Goal: Information Seeking & Learning: Learn about a topic

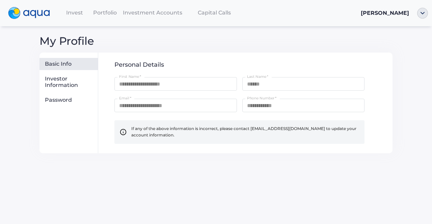
click at [69, 17] on div "Invest" at bounding box center [74, 13] width 30 height 14
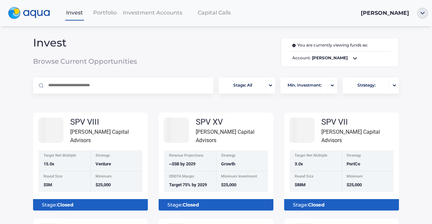
click at [106, 14] on span "Portfolio" at bounding box center [105, 12] width 24 height 6
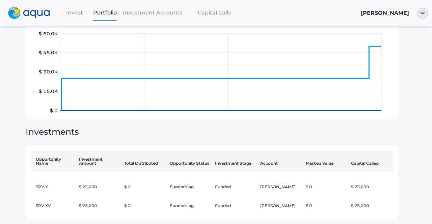
scroll to position [59, 0]
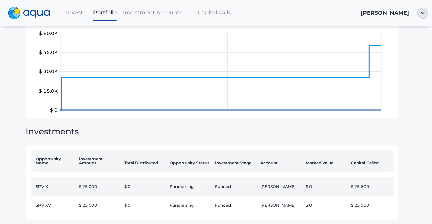
click at [92, 189] on td "$ 25,000" at bounding box center [98, 187] width 45 height 19
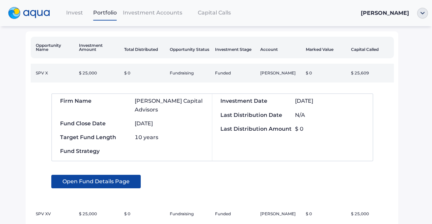
scroll to position [173, 0]
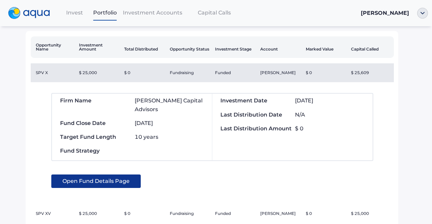
click at [95, 182] on span "Open Fund Details Page" at bounding box center [95, 182] width 67 height 14
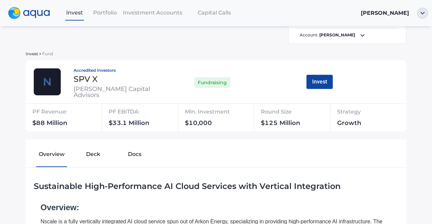
scroll to position [3, 0]
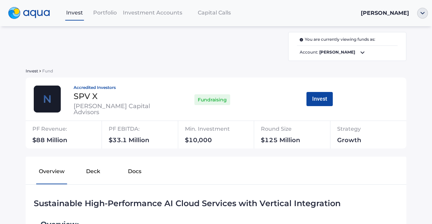
click at [100, 178] on button "Deck" at bounding box center [94, 173] width 42 height 22
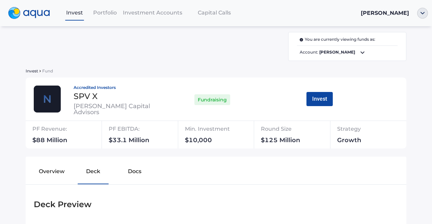
scroll to position [76, 0]
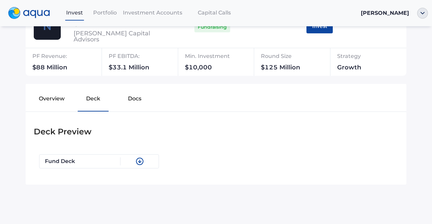
click at [127, 109] on button "Docs" at bounding box center [135, 100] width 42 height 22
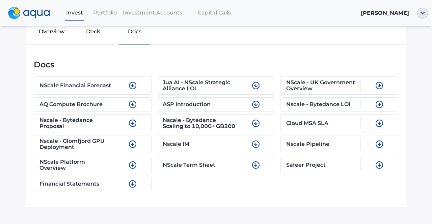
scroll to position [145, 0]
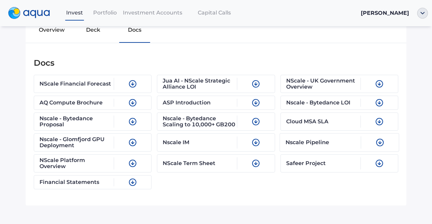
click at [320, 149] on div "Nscale Pipeline" at bounding box center [323, 142] width 76 height 12
click at [215, 147] on div "Nscale IM" at bounding box center [200, 142] width 76 height 12
